Goal: Information Seeking & Learning: Learn about a topic

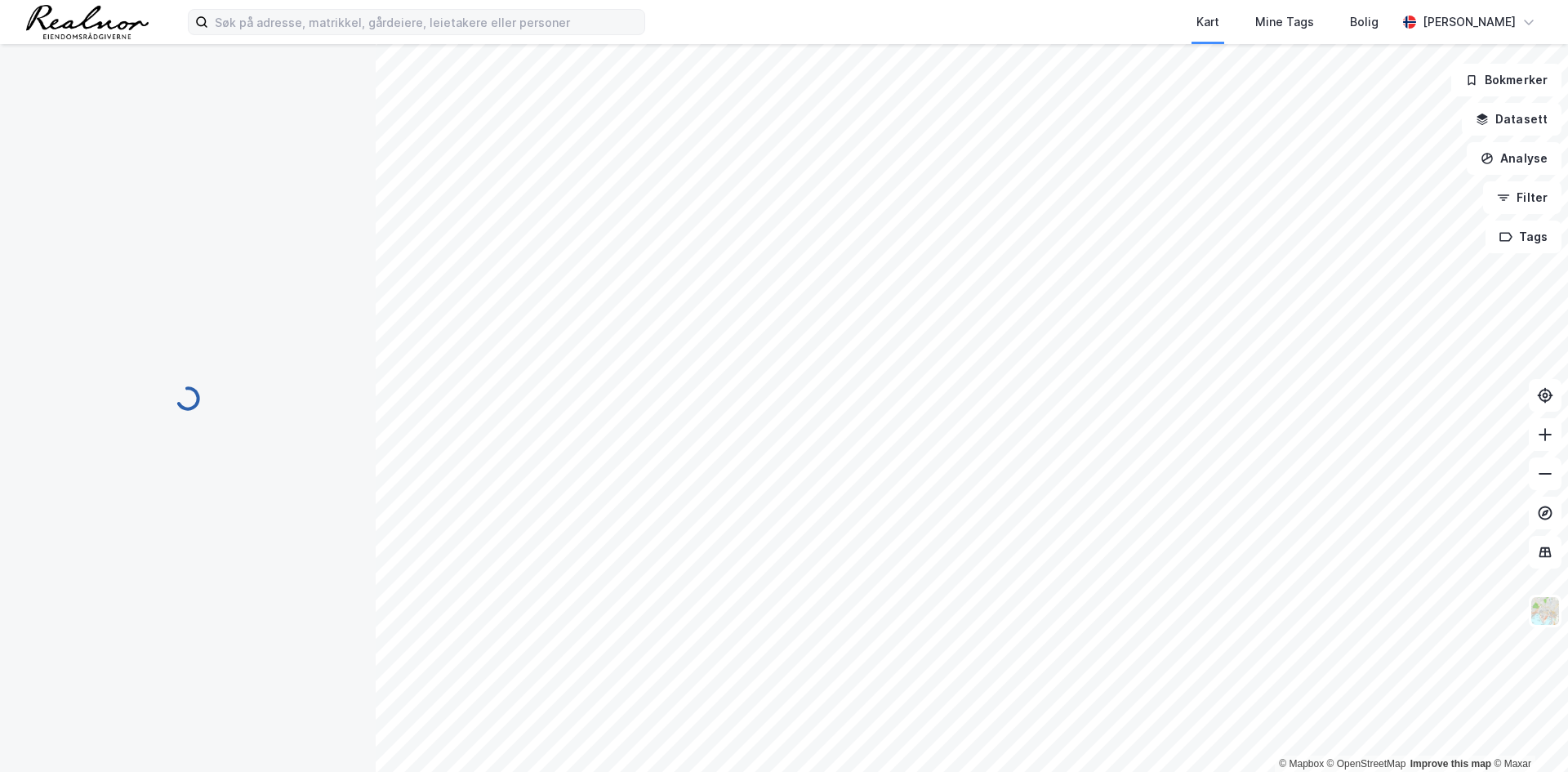
click at [301, 34] on label at bounding box center [416, 21] width 457 height 26
click at [301, 34] on input at bounding box center [426, 21] width 436 height 24
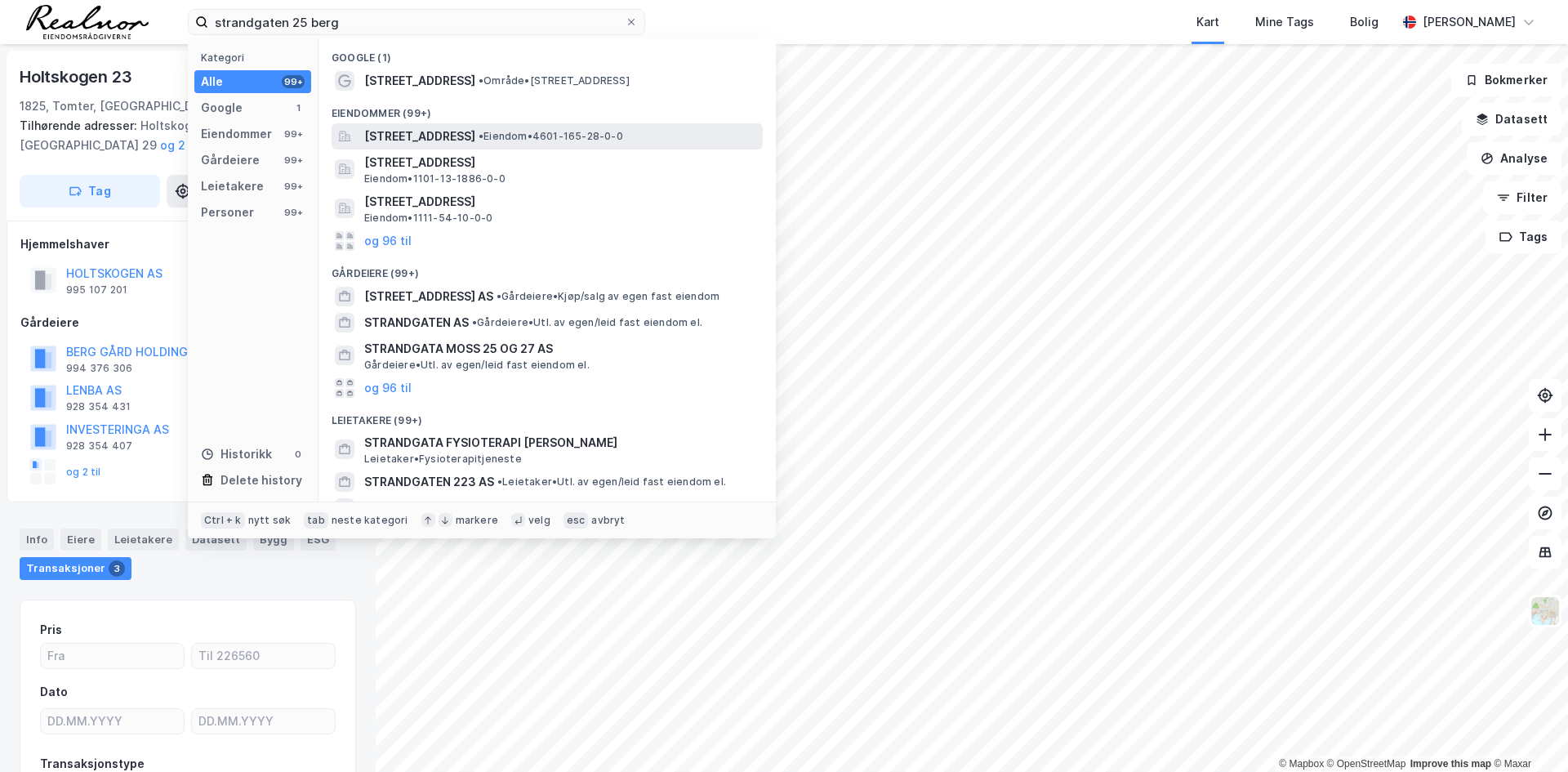
click at [461, 134] on span "[STREET_ADDRESS]" at bounding box center [420, 137] width 111 height 20
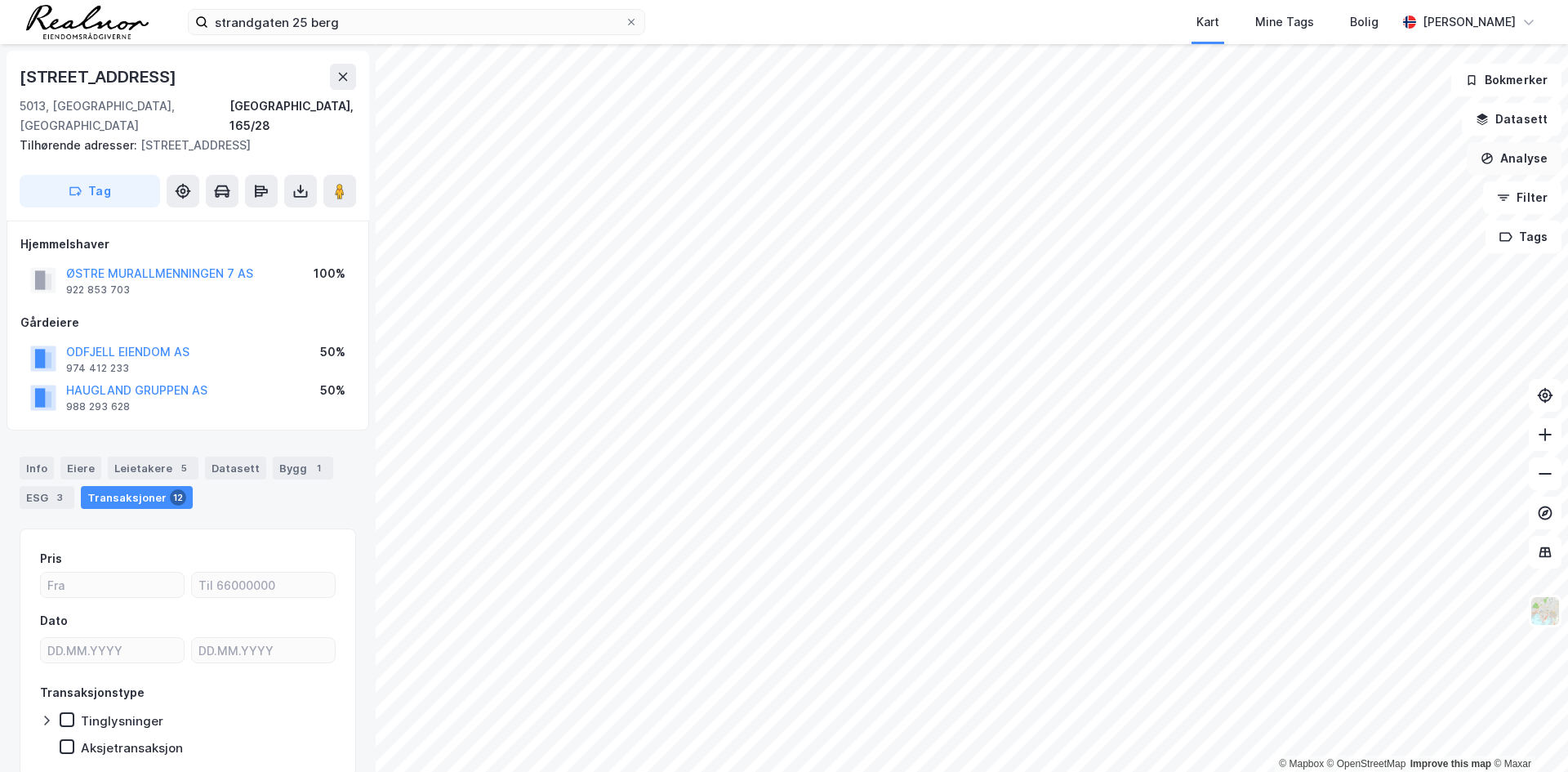
click at [1536, 157] on button "Analyse" at bounding box center [1513, 157] width 95 height 32
click at [1530, 120] on button "Datasett" at bounding box center [1511, 118] width 100 height 32
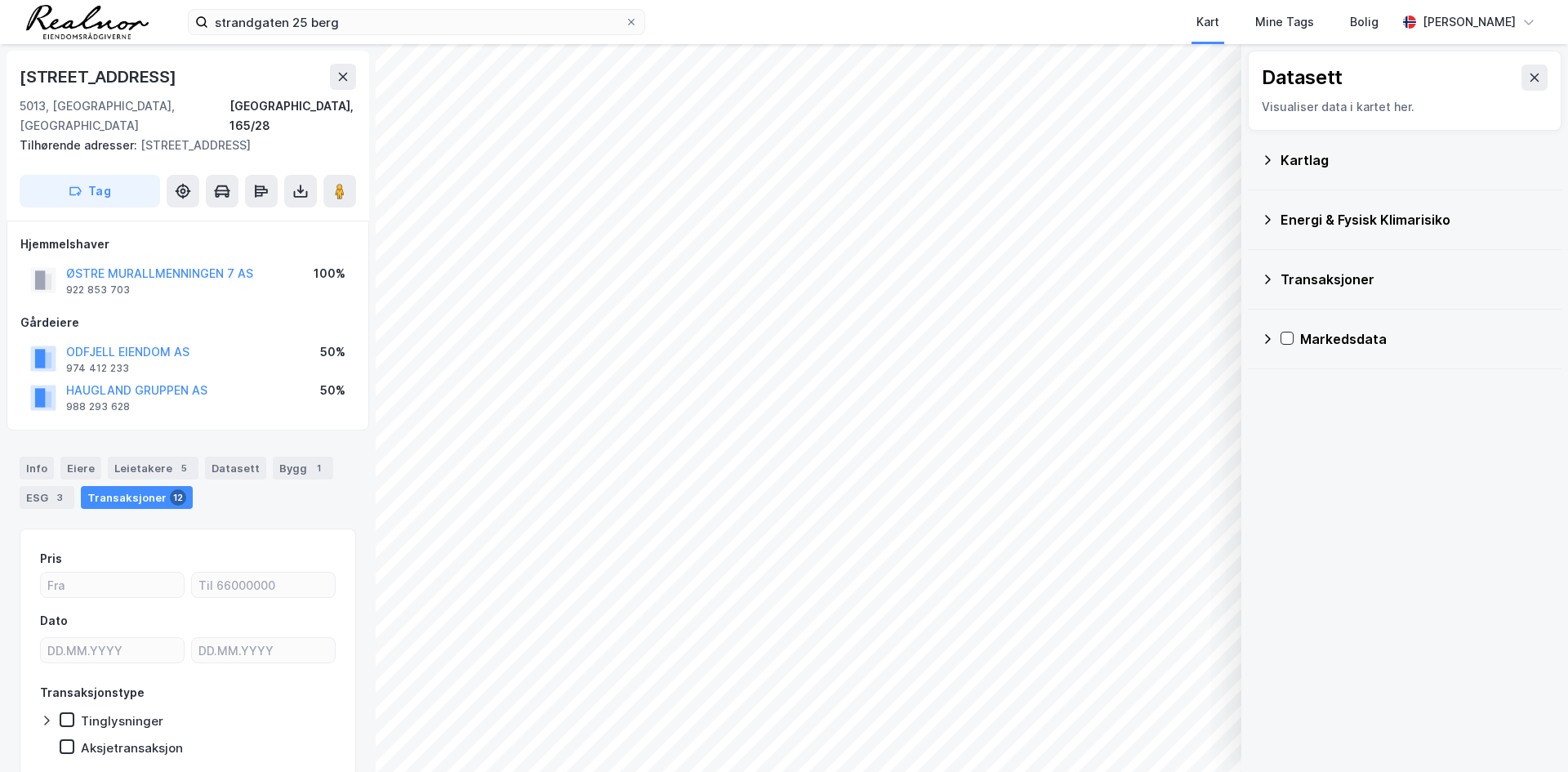
click at [1335, 168] on div "Kartlag" at bounding box center [1415, 160] width 268 height 20
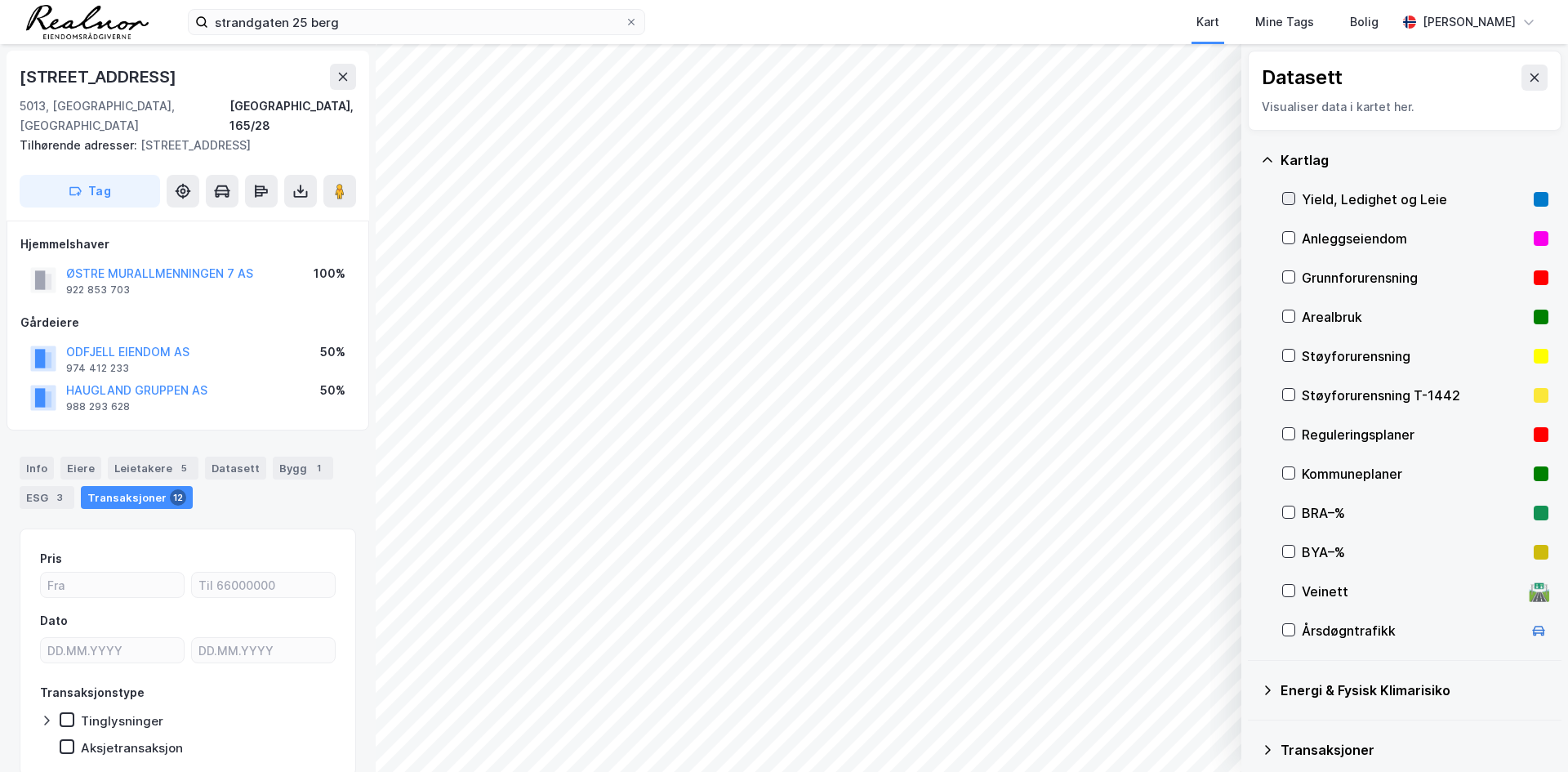
click at [1293, 197] on icon at bounding box center [1289, 198] width 12 height 12
click at [1289, 196] on icon at bounding box center [1289, 198] width 12 height 12
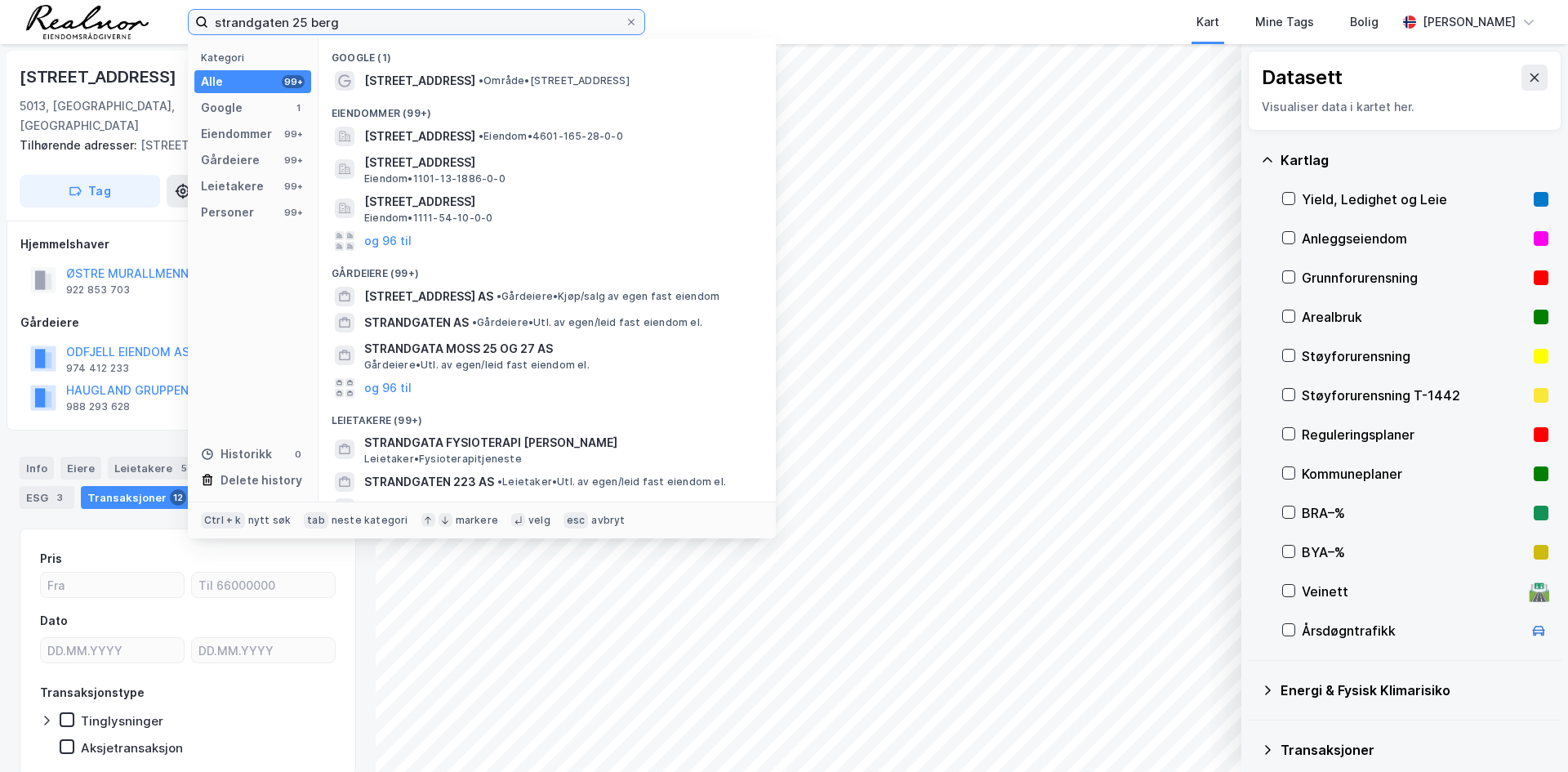
drag, startPoint x: 345, startPoint y: 27, endPoint x: 3, endPoint y: 13, distance: 342.3
click at [7, 13] on div "strandgaten 25 berg Kategori Alle 99+ Google 1 Eiendommer 99+ Gårdeiere 99+ Lei…" at bounding box center [784, 21] width 1568 height 44
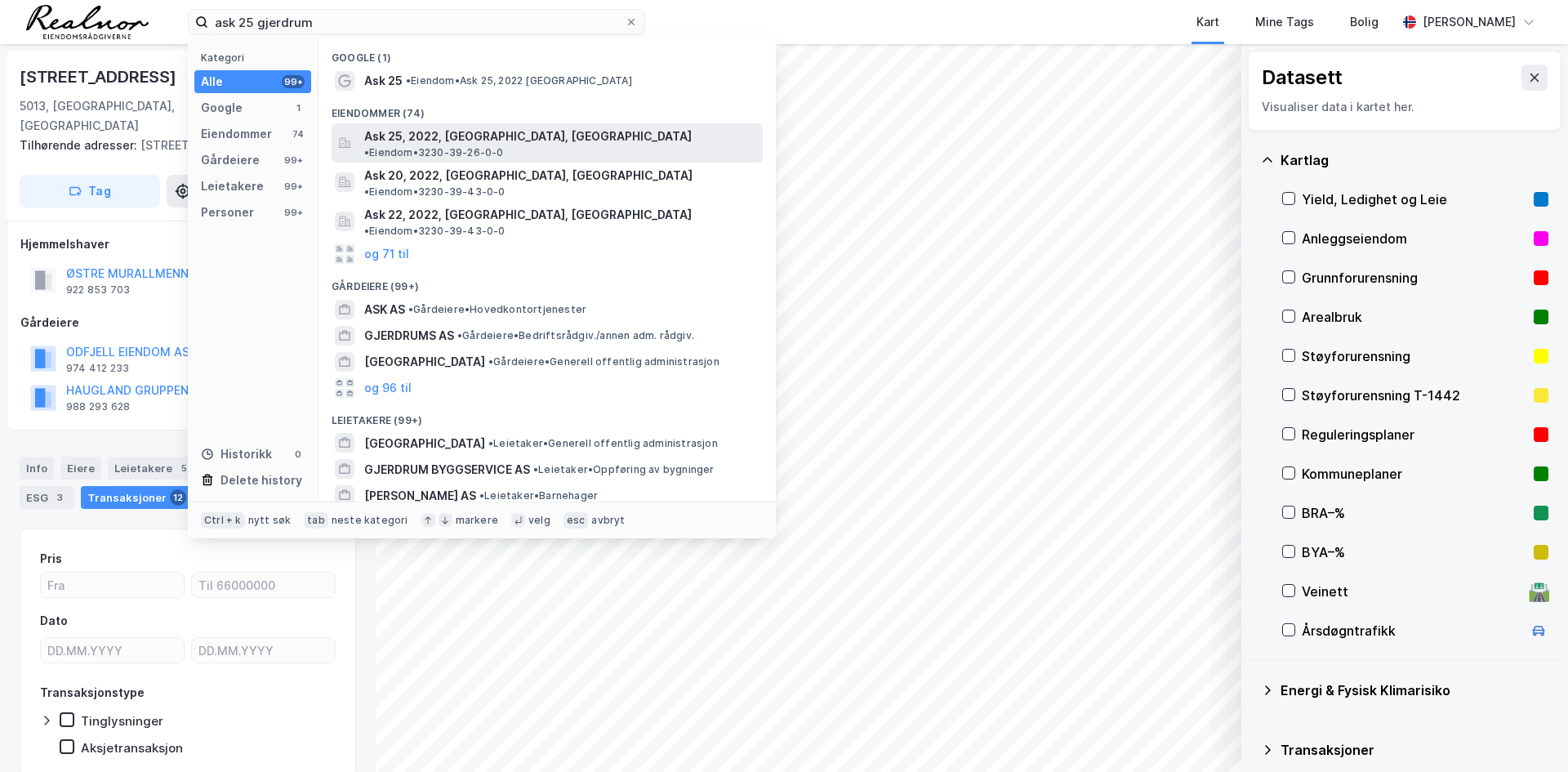
click at [456, 132] on span "Ask 25, 2022, [GEOGRAPHIC_DATA], [GEOGRAPHIC_DATA]" at bounding box center [528, 137] width 327 height 20
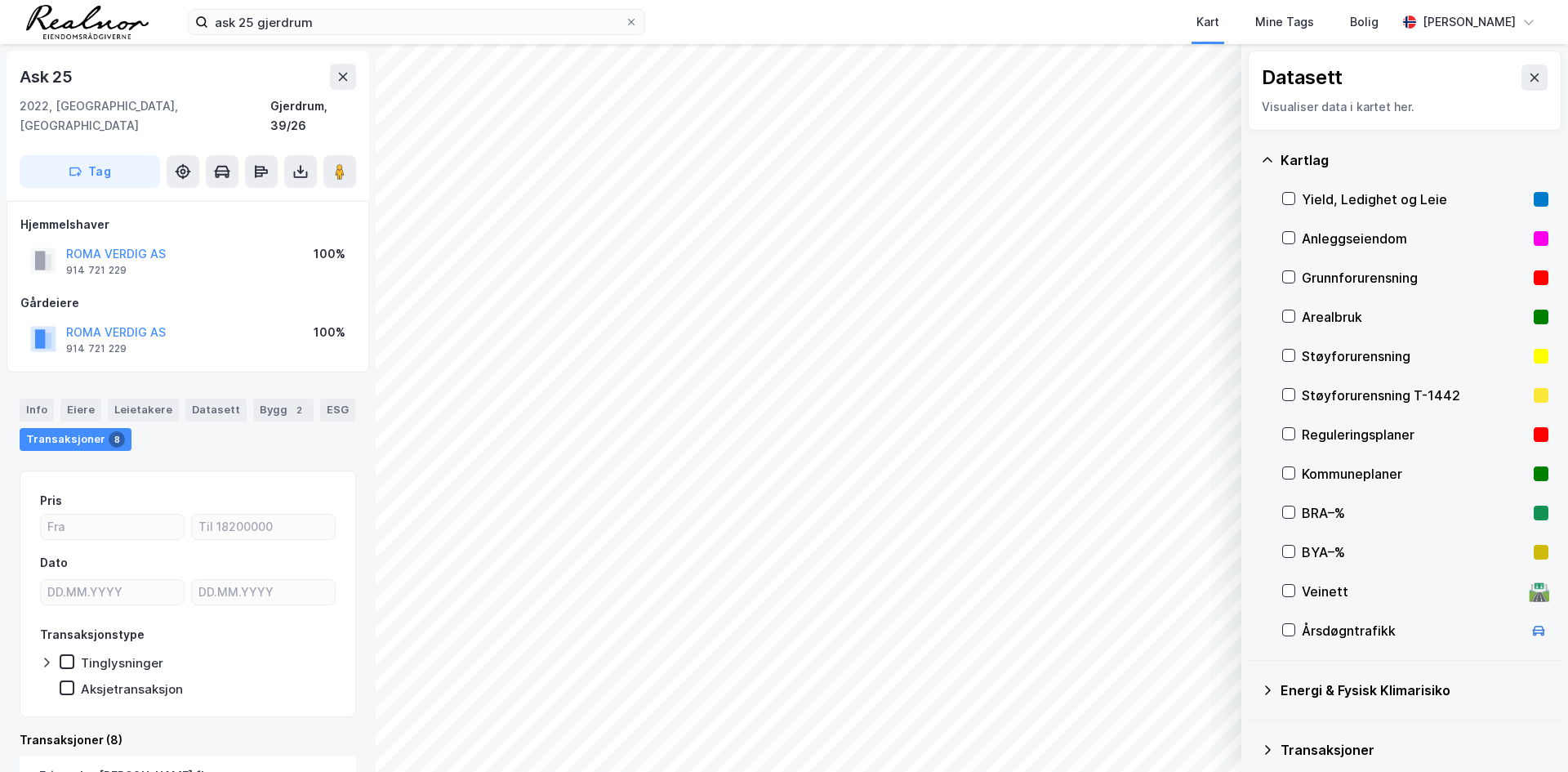
click at [1296, 193] on div "Yield, Ledighet og Leie" at bounding box center [1415, 199] width 267 height 39
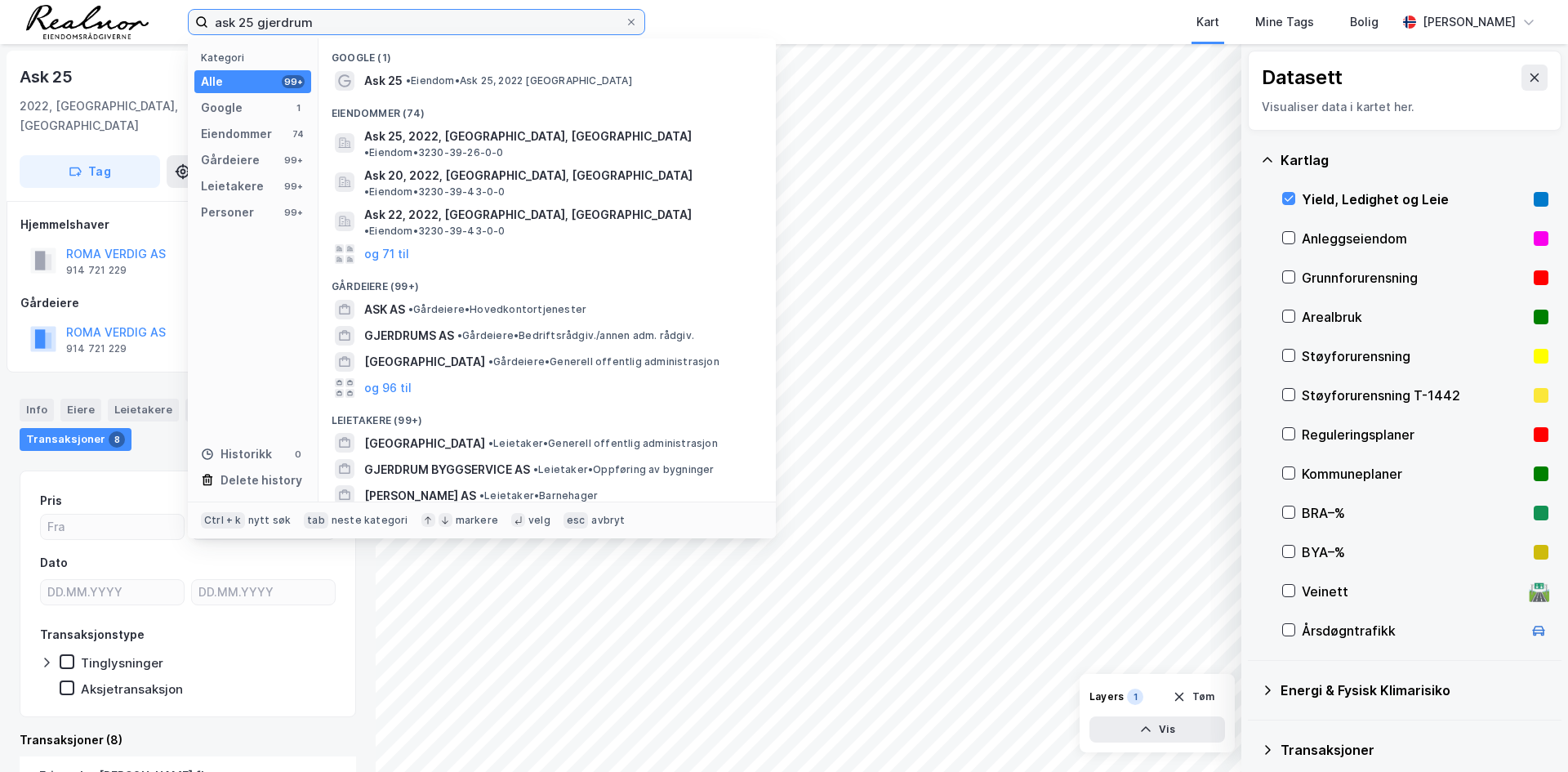
drag, startPoint x: 241, startPoint y: 20, endPoint x: 252, endPoint y: 21, distance: 11.0
click at [252, 21] on input "ask 25 gjerdrum" at bounding box center [416, 21] width 416 height 24
type input "ask 26 gjerdrum"
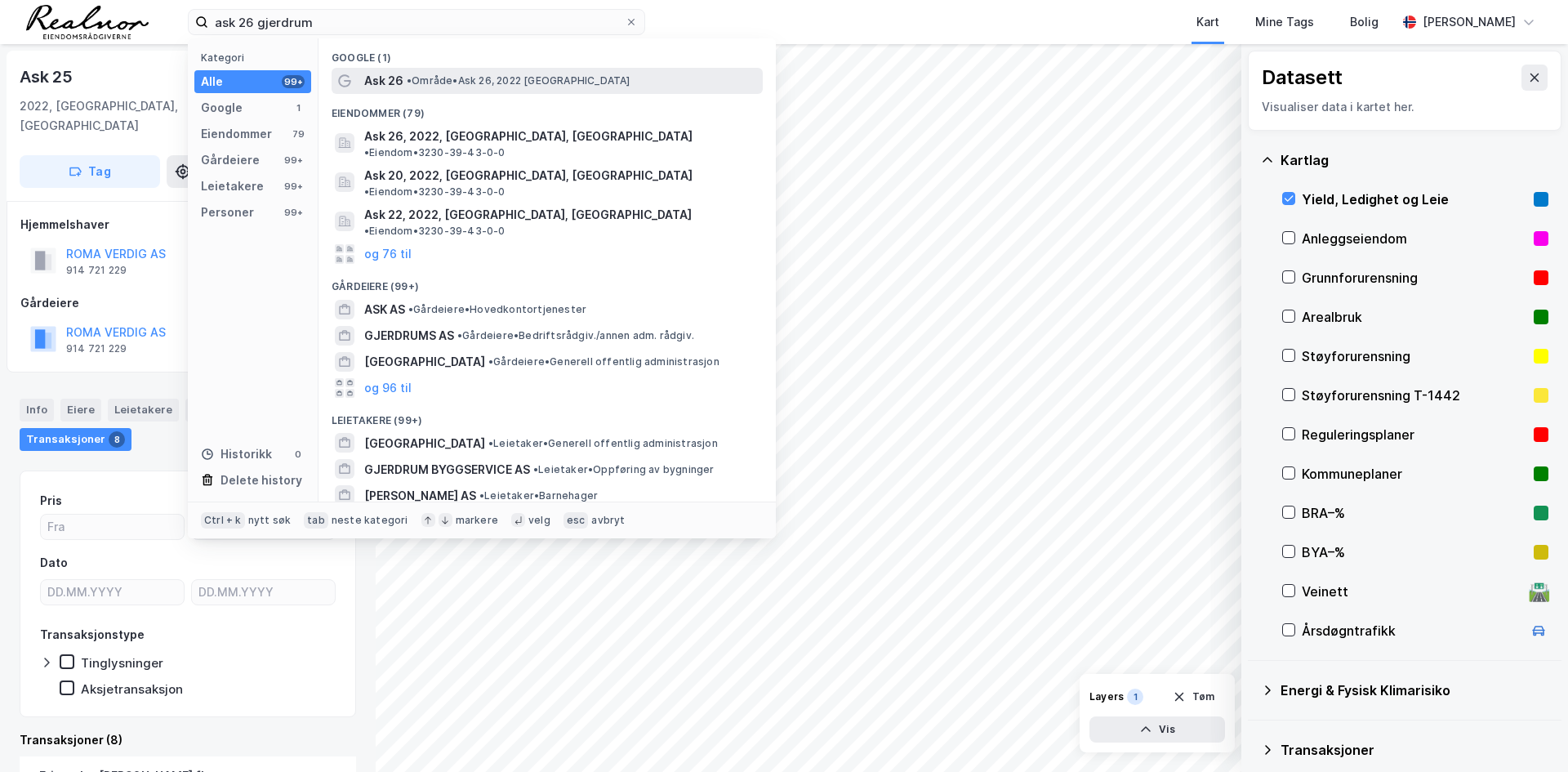
click at [445, 83] on span "• Område • Ask 26, 2022 [GEOGRAPHIC_DATA]" at bounding box center [518, 80] width 224 height 13
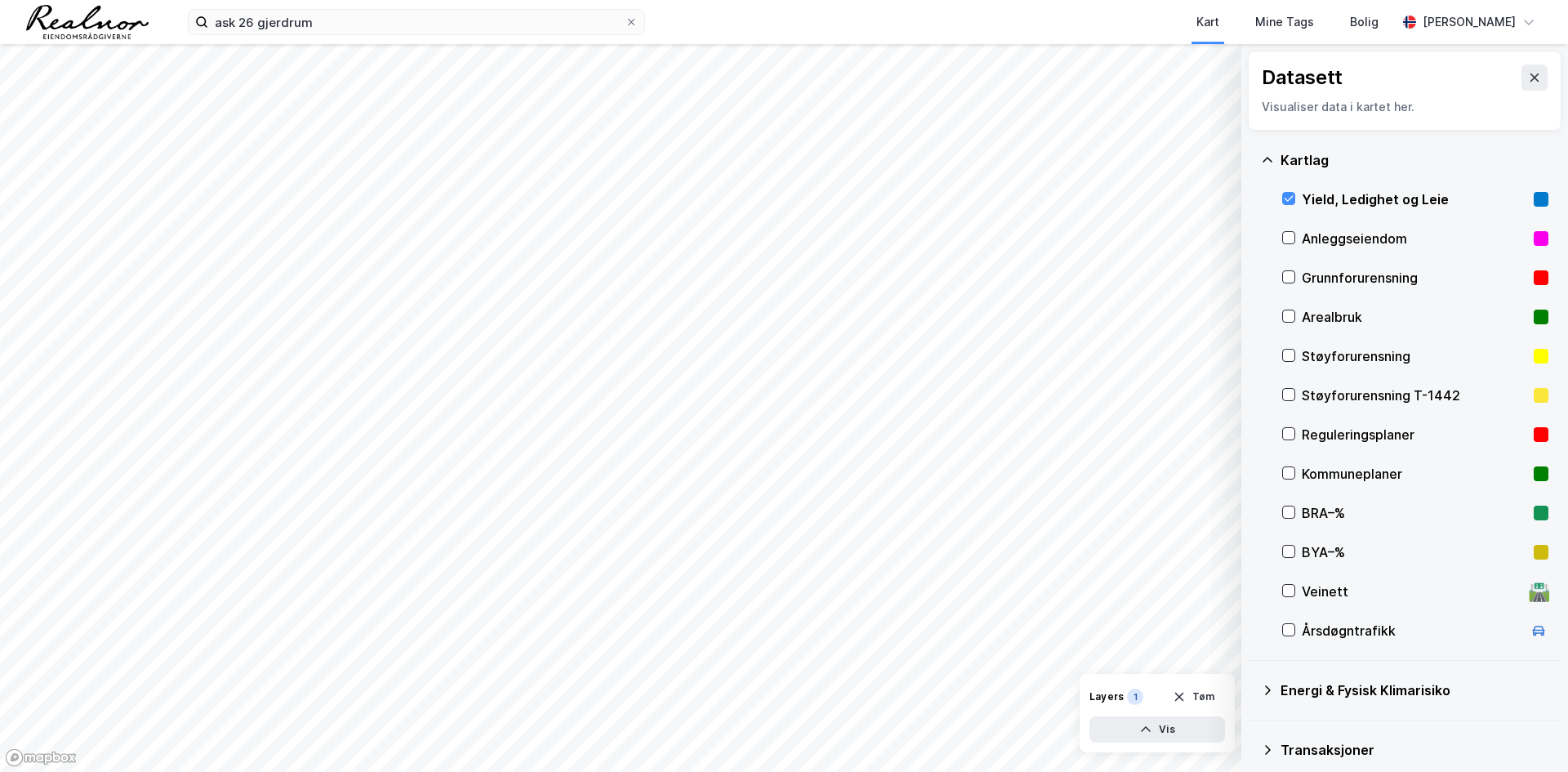
click at [354, 37] on div "ask 26 gjerdrum Kart Mine Tags Bolig [PERSON_NAME]" at bounding box center [784, 21] width 1568 height 44
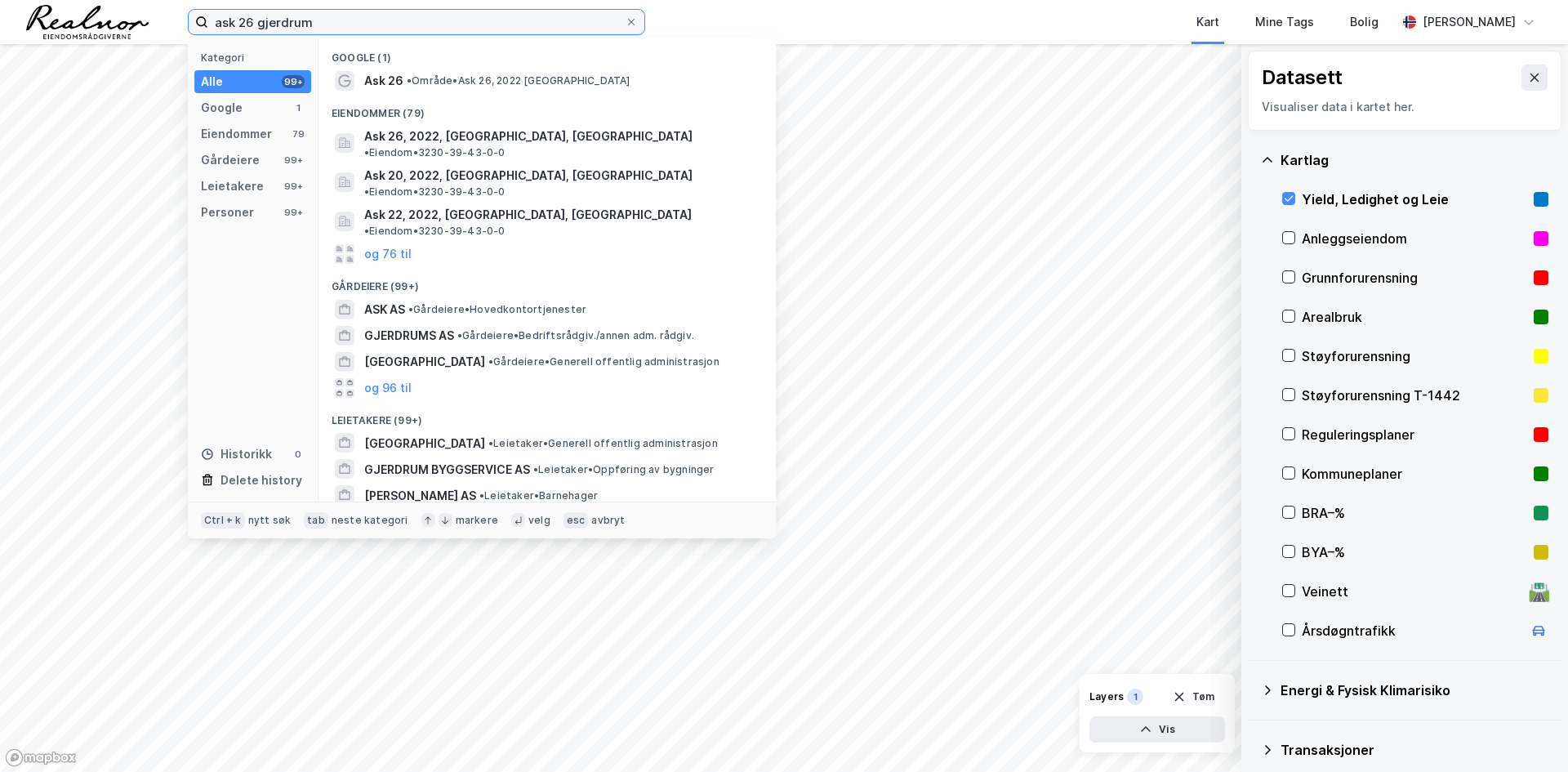
click at [349, 22] on input "ask 26 gjerdrum" at bounding box center [416, 21] width 416 height 24
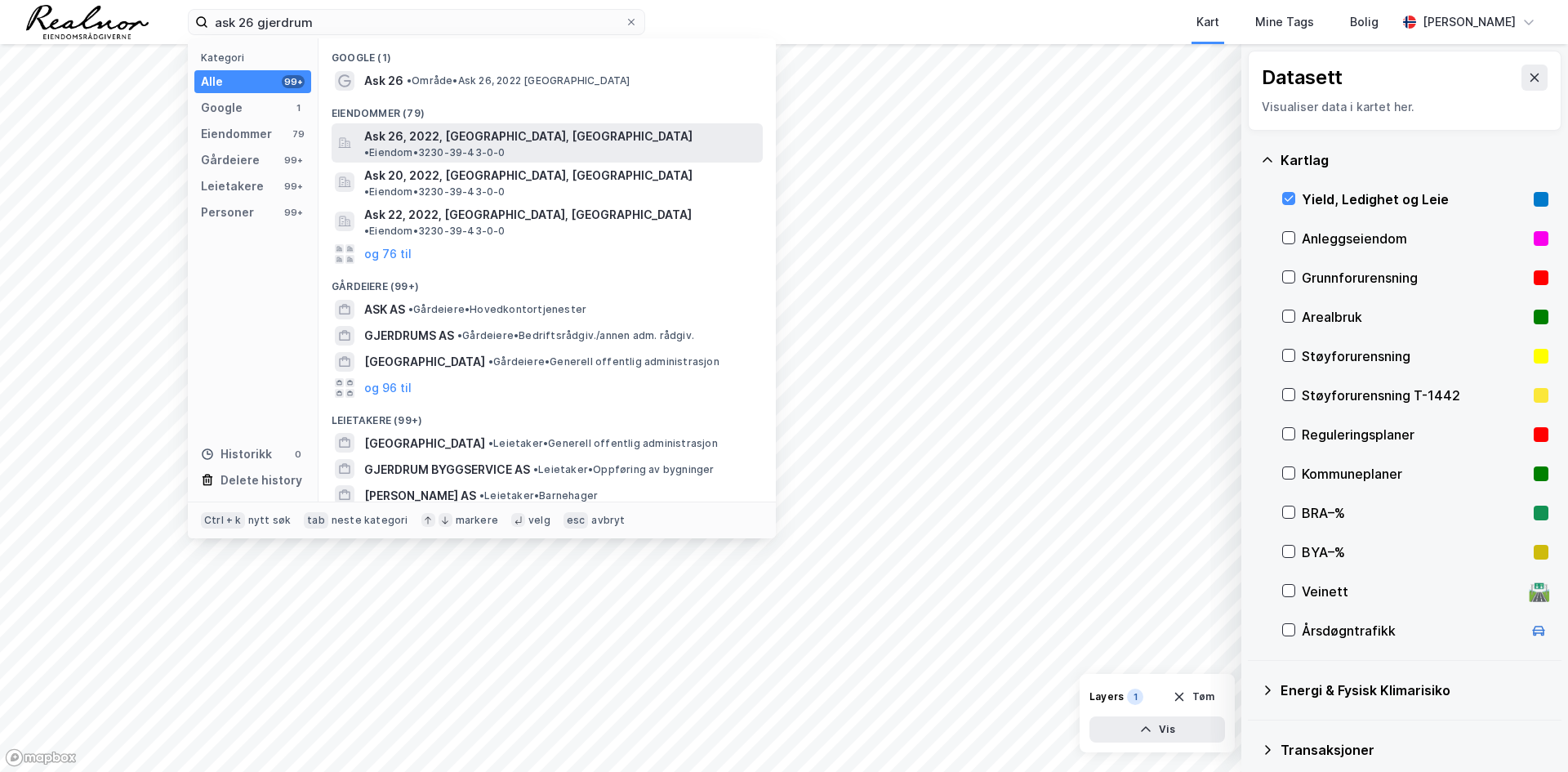
click at [445, 133] on span "Ask 26, 2022, [GEOGRAPHIC_DATA], [GEOGRAPHIC_DATA]" at bounding box center [529, 137] width 328 height 20
